Goal: Task Accomplishment & Management: Manage account settings

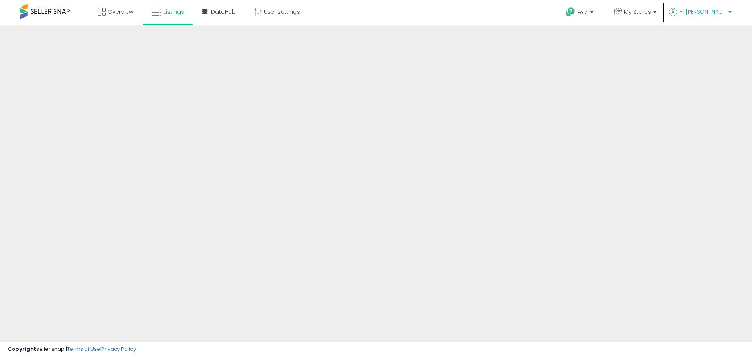
click at [710, 11] on span "Hi [PERSON_NAME]" at bounding box center [702, 12] width 47 height 8
click at [728, 11] on p "Hi [PERSON_NAME]" at bounding box center [700, 13] width 63 height 10
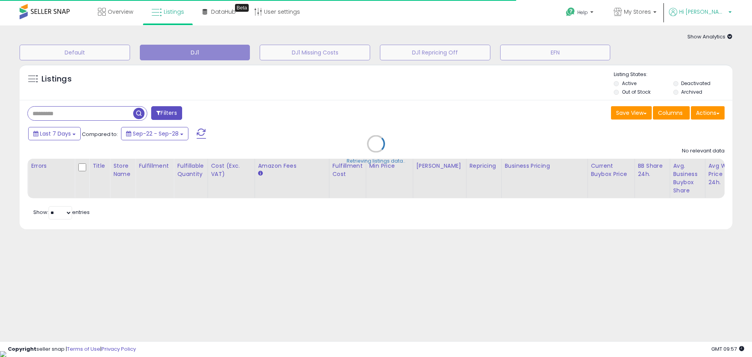
click at [717, 15] on span "Hi [PERSON_NAME]" at bounding box center [702, 12] width 47 height 8
click at [717, 41] on link "Account" at bounding box center [713, 41] width 21 height 7
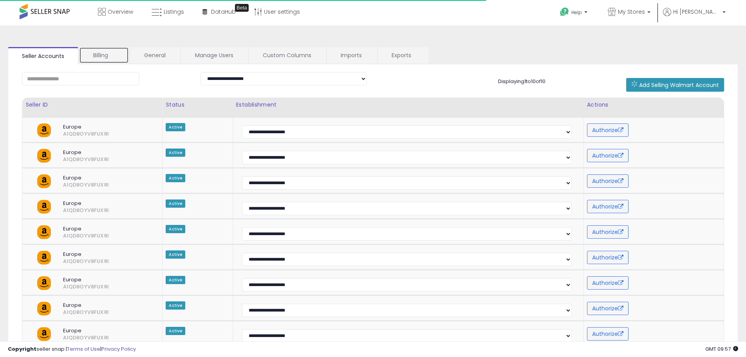
click at [101, 52] on link "Billing" at bounding box center [104, 55] width 50 height 16
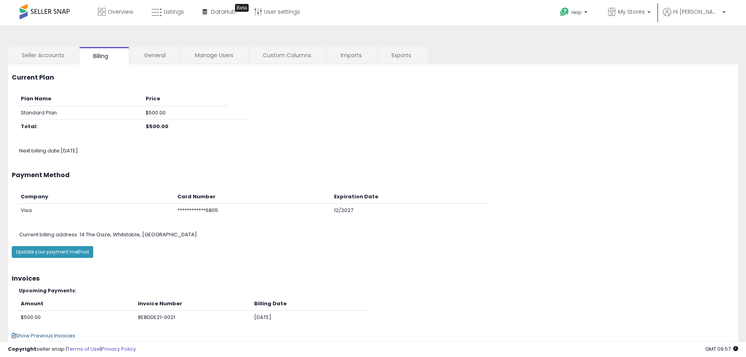
click at [38, 336] on span "Show Previous Invoices" at bounding box center [43, 335] width 63 height 7
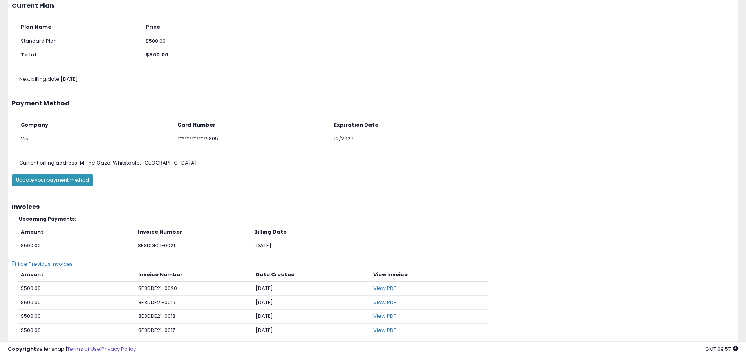
scroll to position [78, 0]
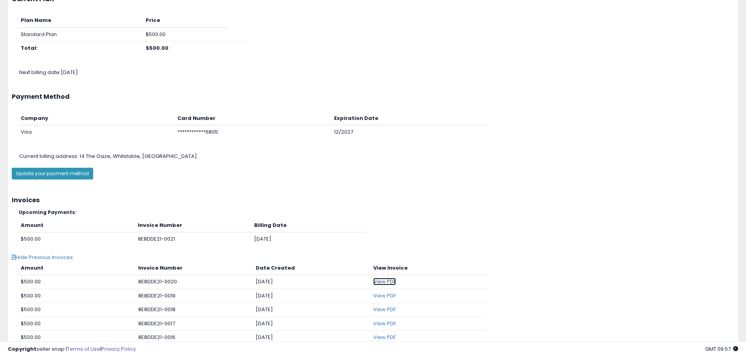
click at [389, 280] on link "View PDF" at bounding box center [384, 281] width 23 height 7
click at [177, 283] on td "8E8DDE21-0020" at bounding box center [193, 282] width 117 height 14
copy td "8E8DDE21-0020"
